Goal: Task Accomplishment & Management: Manage account settings

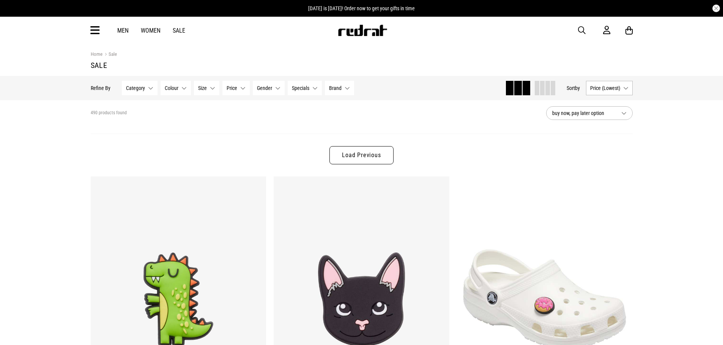
click at [93, 28] on icon at bounding box center [94, 30] width 9 height 13
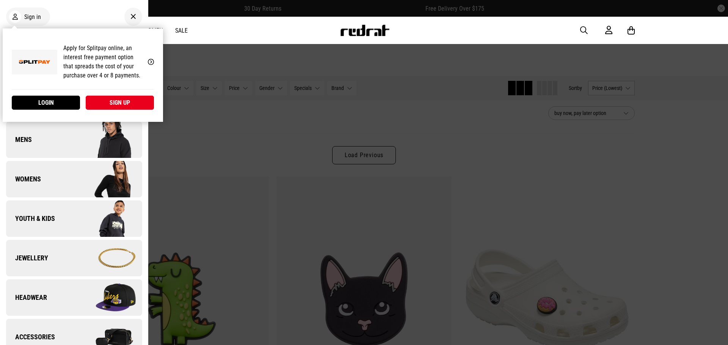
click at [269, 37] on div "Men Women Sale Sign in New Back Footwear Back Footwear Mens Back Mens Womens Ba…" at bounding box center [364, 30] width 554 height 27
click at [70, 101] on link "Login" at bounding box center [46, 103] width 68 height 14
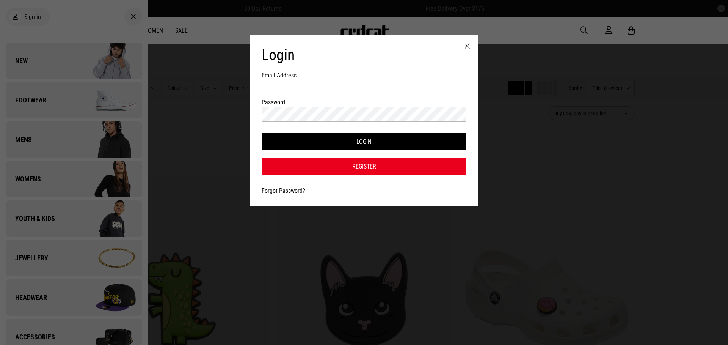
type input "**********"
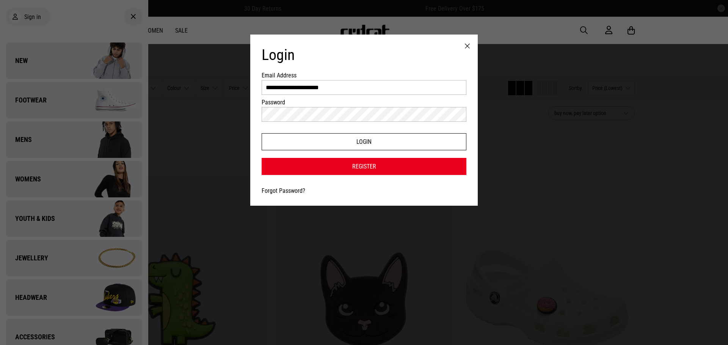
click at [344, 135] on button "Login" at bounding box center [364, 141] width 205 height 17
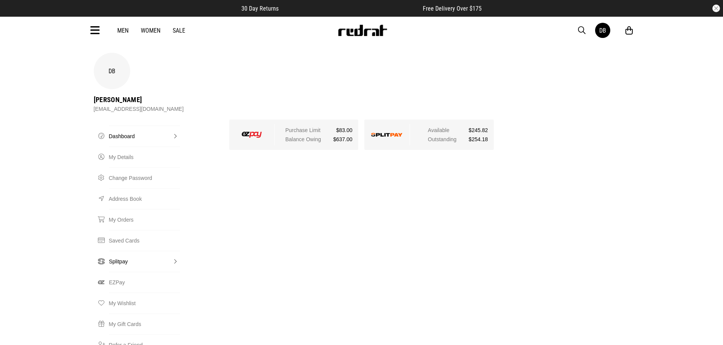
click at [124, 251] on link "Splitpay" at bounding box center [144, 261] width 71 height 21
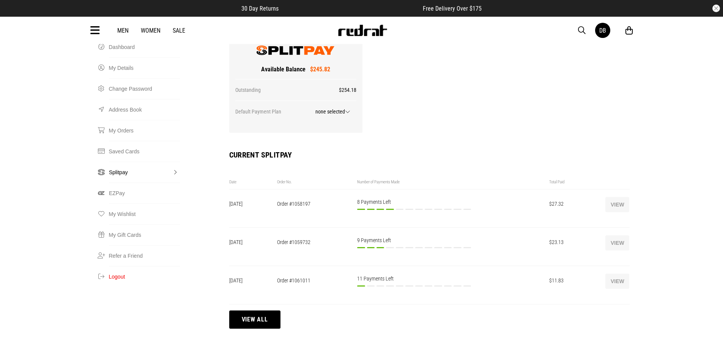
scroll to position [114, 0]
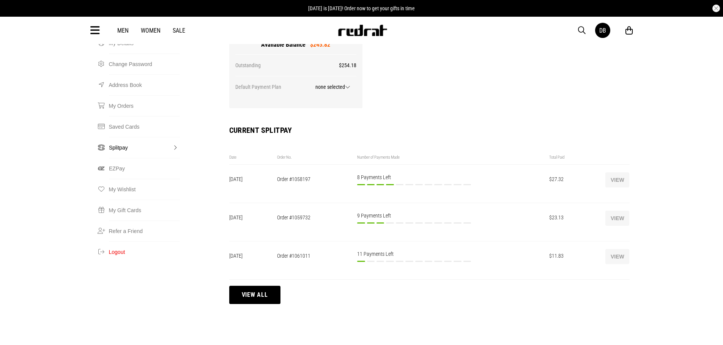
click at [615, 172] on button "View" at bounding box center [617, 179] width 24 height 15
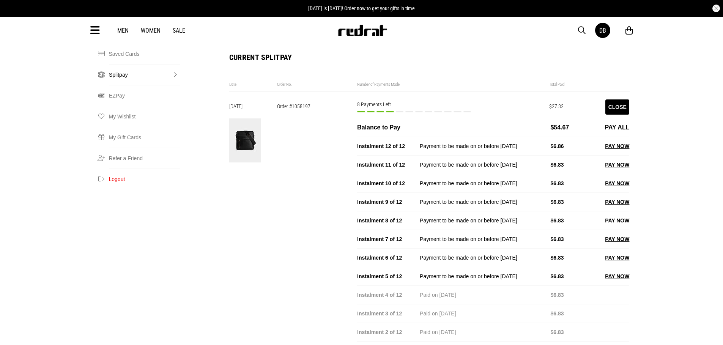
scroll to position [190, 0]
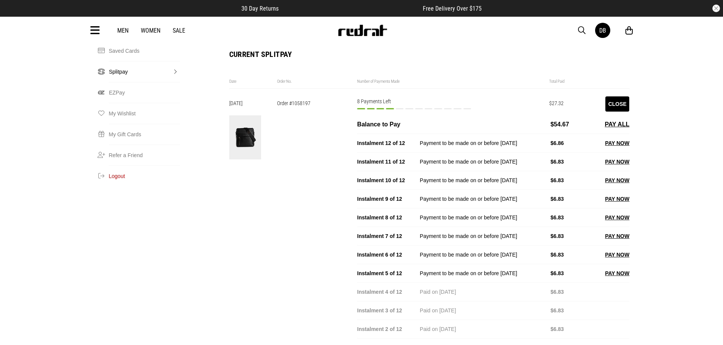
click at [615, 96] on button "Close" at bounding box center [617, 103] width 24 height 15
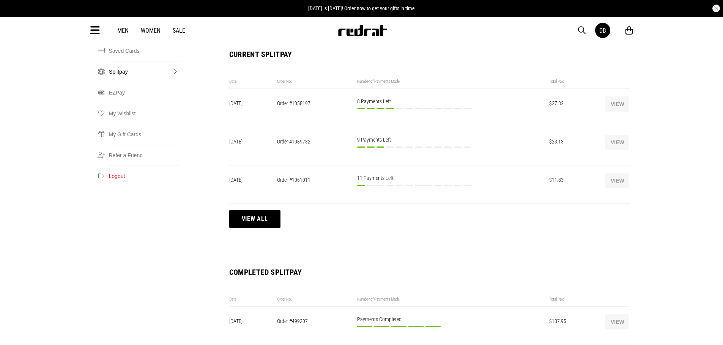
click at [616, 135] on button "View" at bounding box center [617, 142] width 24 height 15
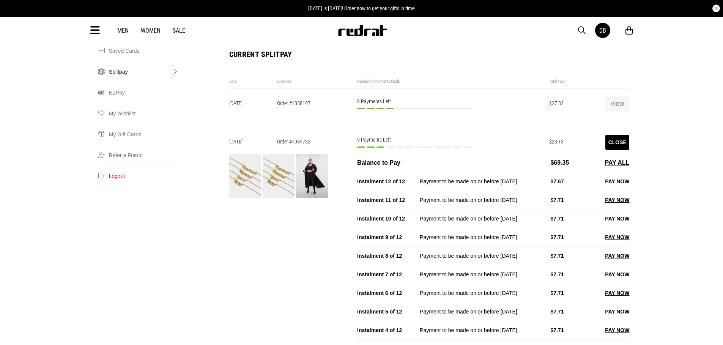
click at [616, 135] on button "Close" at bounding box center [617, 142] width 24 height 15
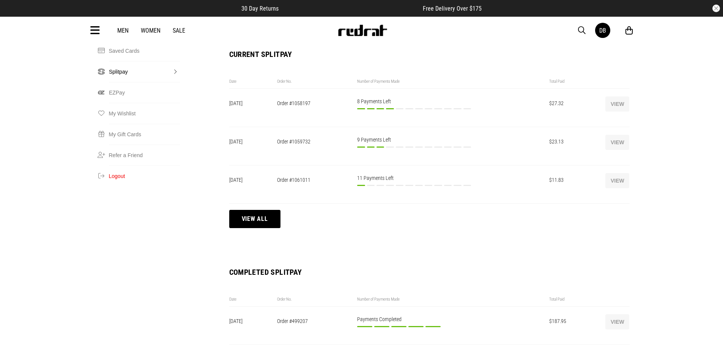
click at [617, 173] on button "View" at bounding box center [617, 180] width 24 height 15
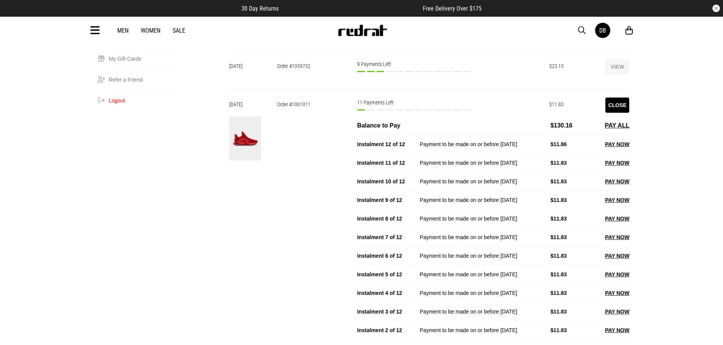
scroll to position [265, 0]
click at [614, 97] on button "Close" at bounding box center [617, 104] width 24 height 15
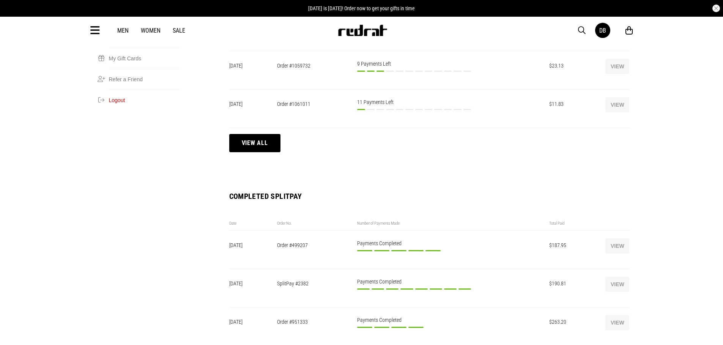
click at [671, 125] on div "DB [PERSON_NAME] [EMAIL_ADDRESS][DOMAIN_NAME] Splitpay Dashboard My Details Cha…" at bounding box center [361, 98] width 723 height 623
